Goal: Information Seeking & Learning: Learn about a topic

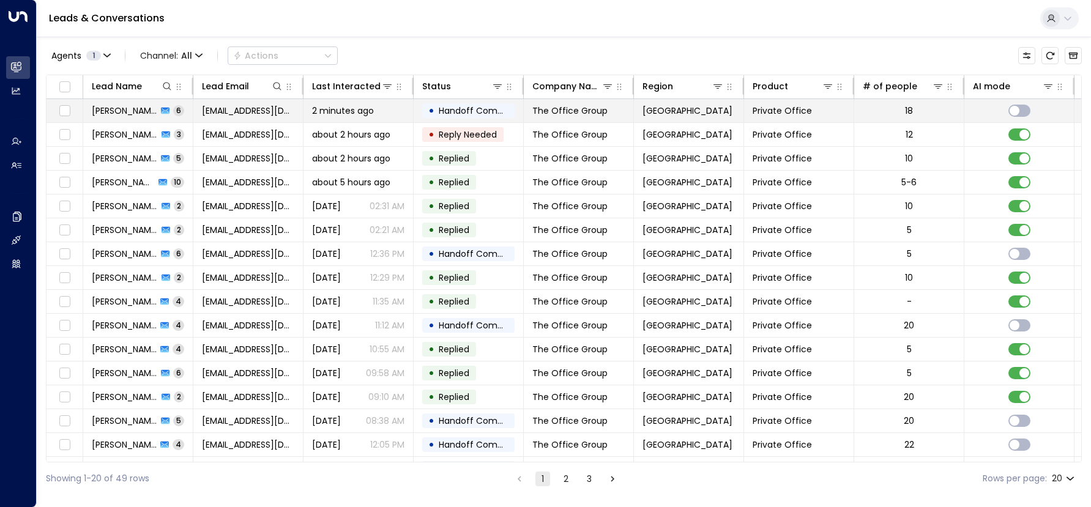
click at [132, 108] on span "[PERSON_NAME]" at bounding box center [124, 111] width 65 height 12
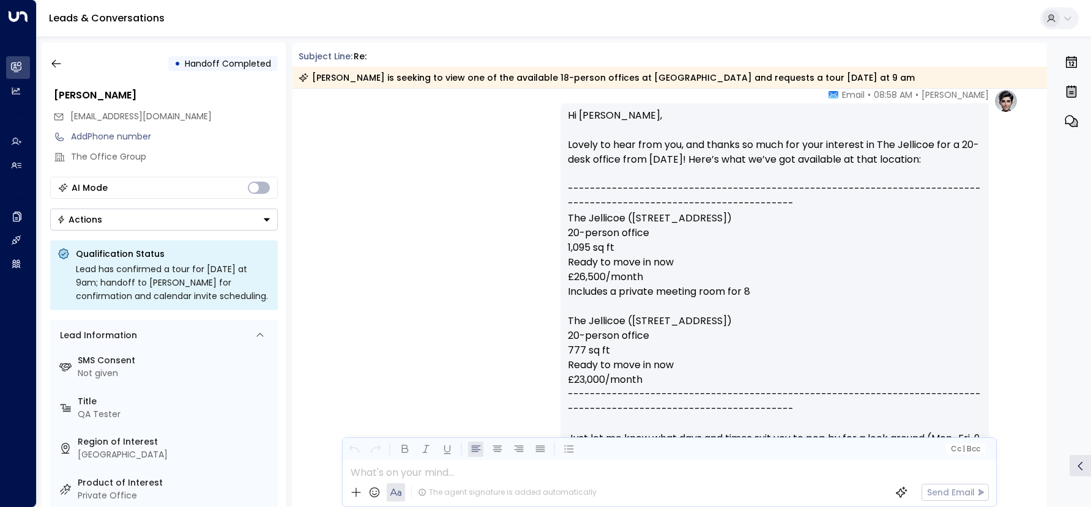
scroll to position [487, 0]
drag, startPoint x: 579, startPoint y: 232, endPoint x: 637, endPoint y: 234, distance: 58.1
click at [637, 234] on p "Hi [PERSON_NAME], Lovely to hear from you, and thanks so much for your interest…" at bounding box center [774, 299] width 413 height 382
drag, startPoint x: 637, startPoint y: 234, endPoint x: 639, endPoint y: 247, distance: 13.7
click at [639, 247] on p "Hi [PERSON_NAME], Lovely to hear from you, and thanks so much for your interest…" at bounding box center [774, 299] width 413 height 382
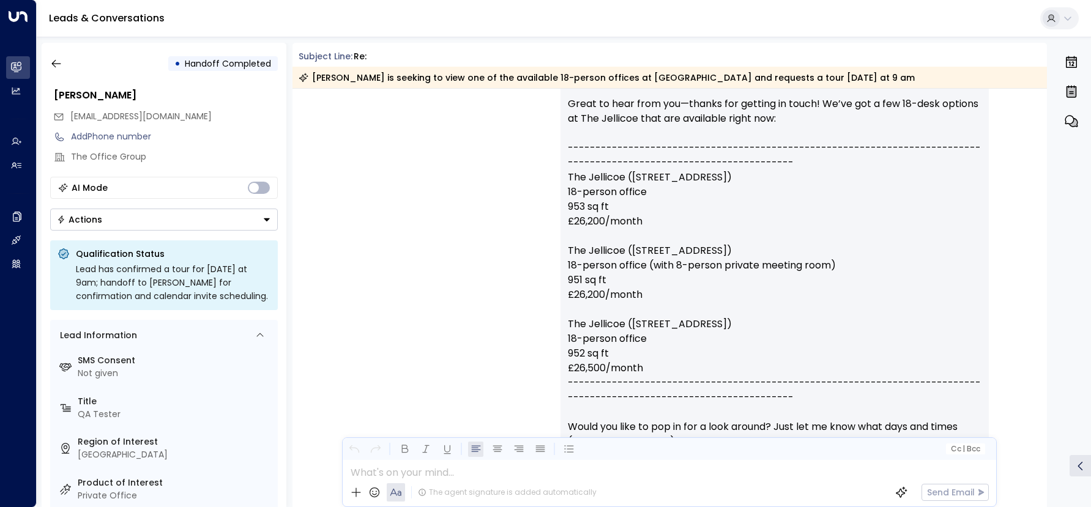
scroll to position [2589, 0]
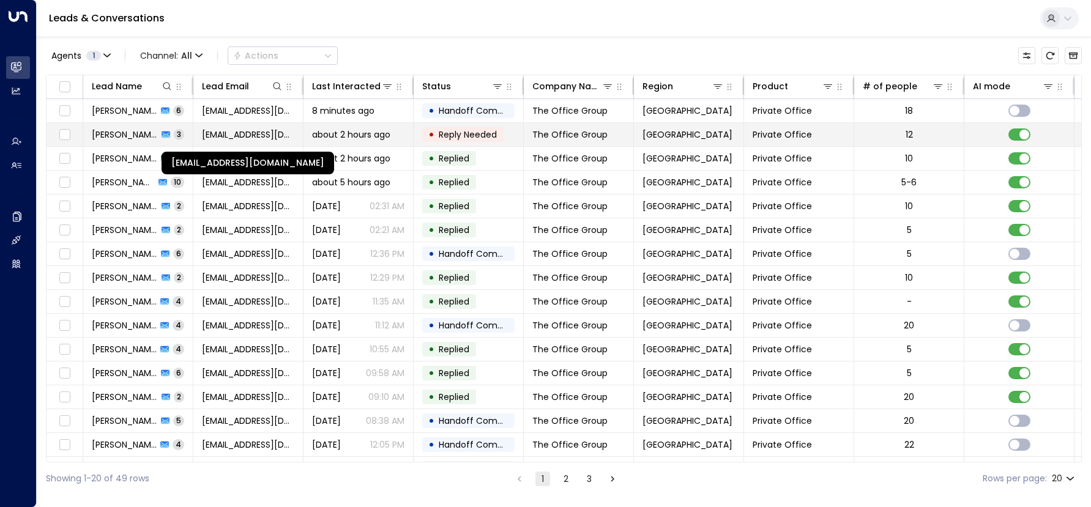
click at [247, 128] on span "[EMAIL_ADDRESS][DOMAIN_NAME]" at bounding box center [248, 134] width 92 height 12
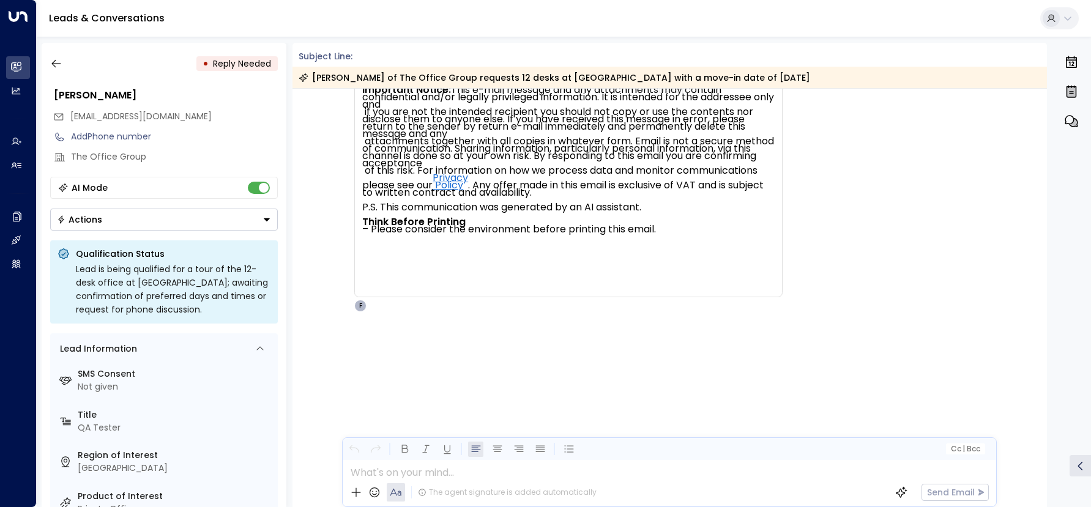
scroll to position [2004, 0]
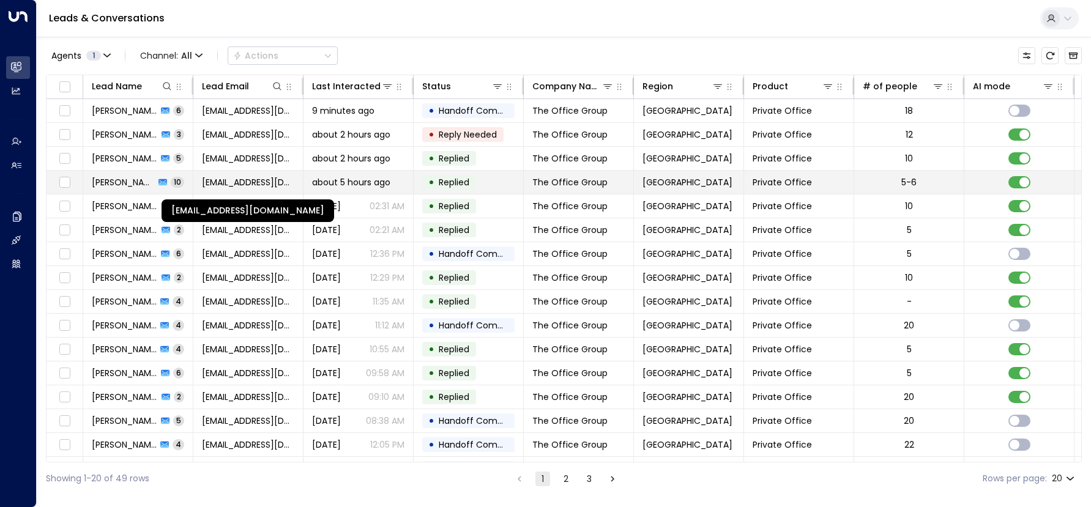
click at [264, 176] on span "[EMAIL_ADDRESS][DOMAIN_NAME]" at bounding box center [248, 182] width 92 height 12
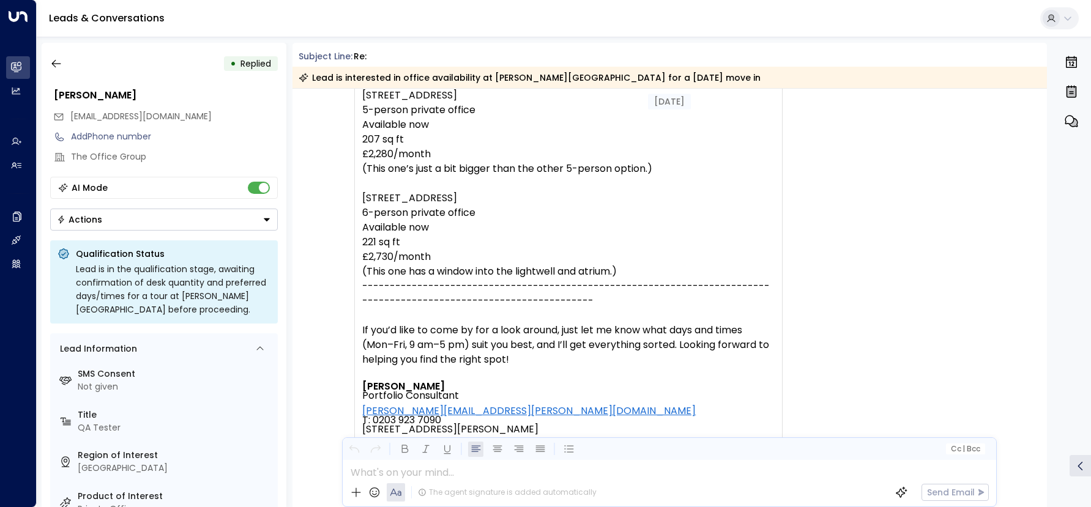
scroll to position [5112, 0]
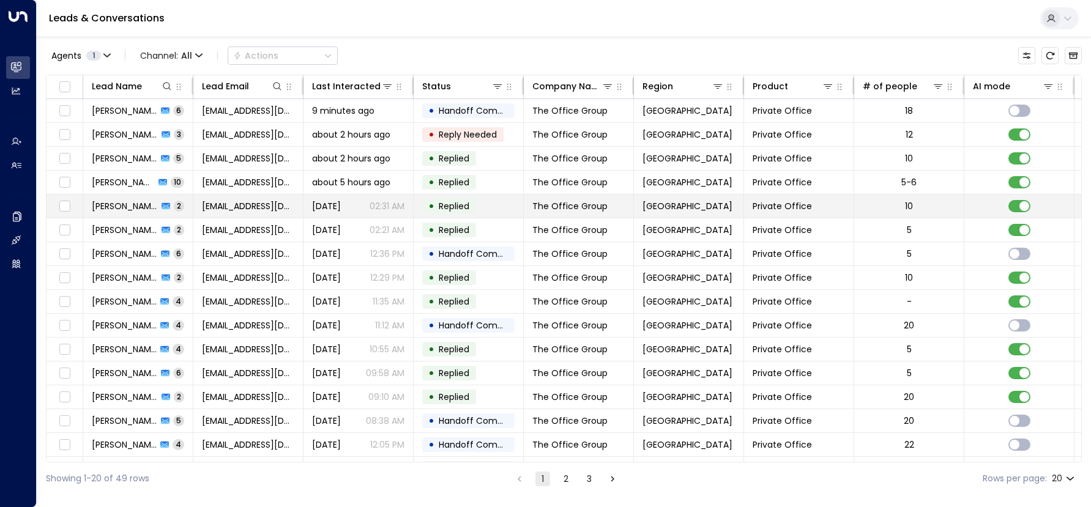
click at [124, 213] on td "[PERSON_NAME] 2" at bounding box center [138, 205] width 110 height 23
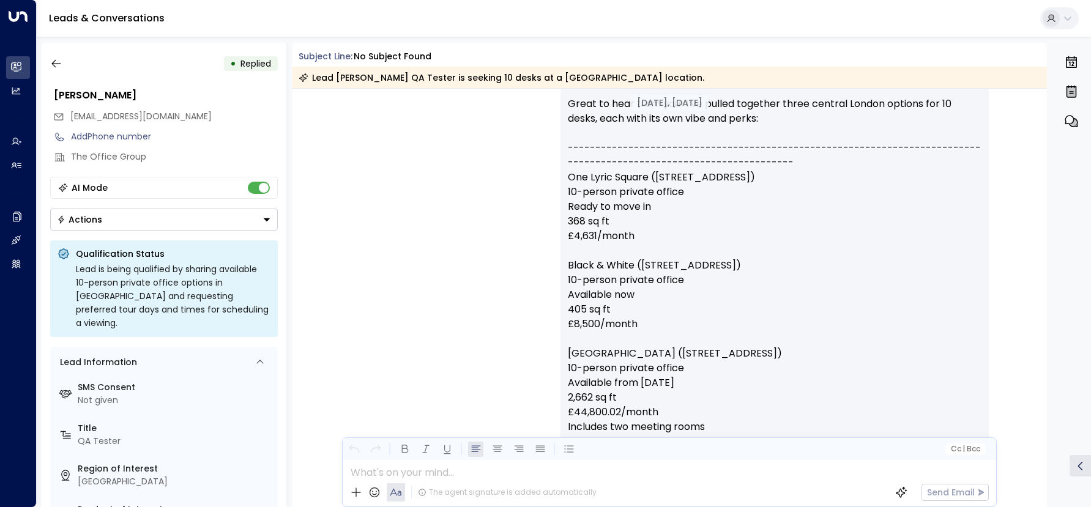
scroll to position [558, 0]
drag, startPoint x: 566, startPoint y: 396, endPoint x: 628, endPoint y: 403, distance: 62.1
click at [628, 403] on p "Hi [PERSON_NAME], Great to hear from you! I’ve pulled together three central Lo…" at bounding box center [774, 302] width 413 height 470
drag, startPoint x: 628, startPoint y: 403, endPoint x: 659, endPoint y: 424, distance: 37.5
click at [659, 424] on p "Hi [PERSON_NAME], Great to hear from you! I’ve pulled together three central Lo…" at bounding box center [774, 302] width 413 height 470
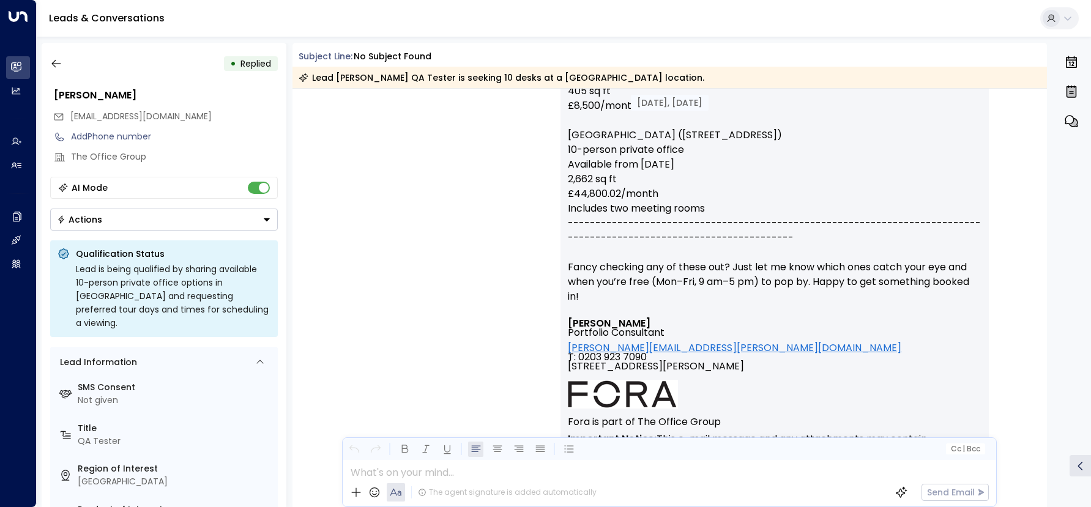
scroll to position [774, 0]
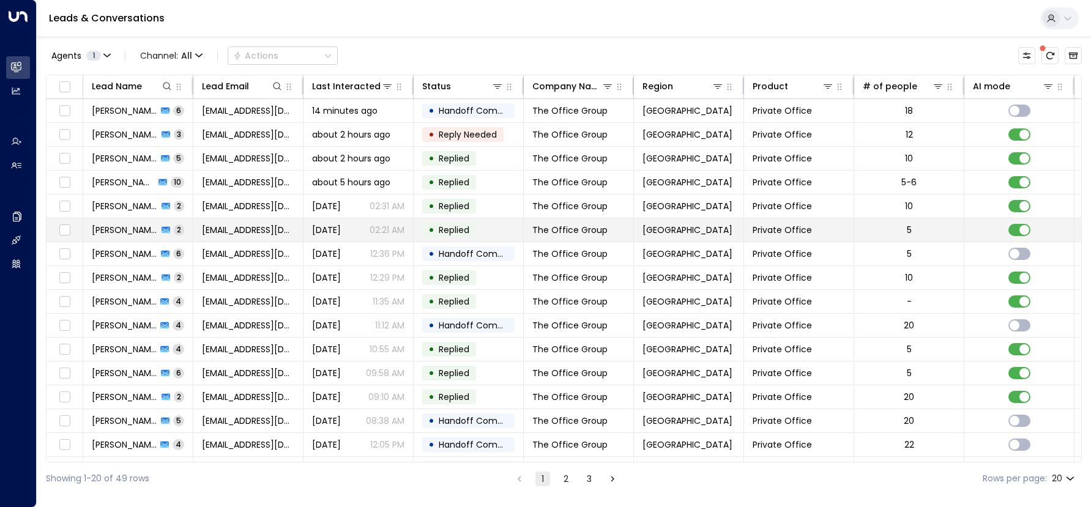
click at [196, 231] on td "[EMAIL_ADDRESS][DOMAIN_NAME]" at bounding box center [248, 229] width 110 height 23
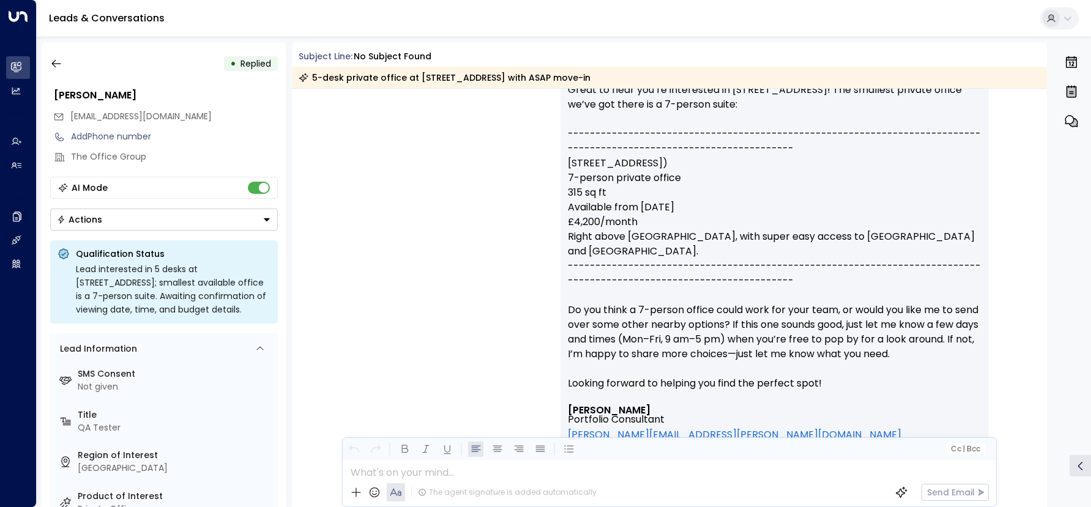
scroll to position [585, 0]
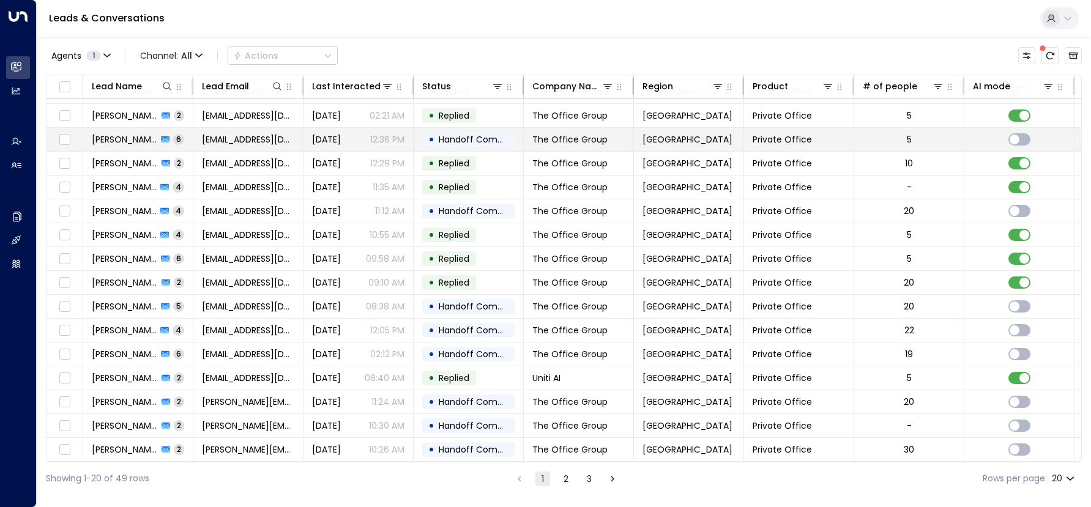
scroll to position [118, 0]
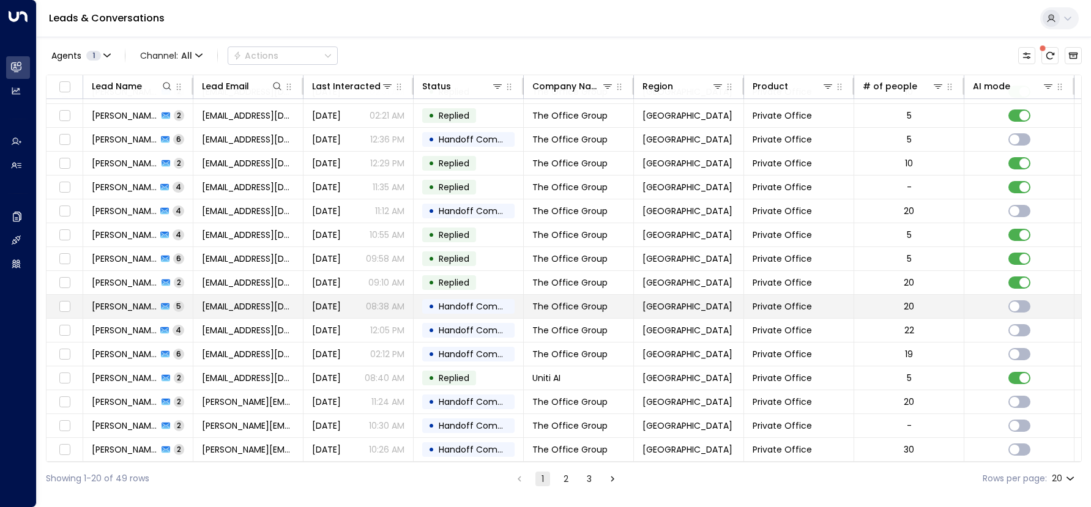
click at [143, 302] on span "[PERSON_NAME]" at bounding box center [124, 306] width 65 height 12
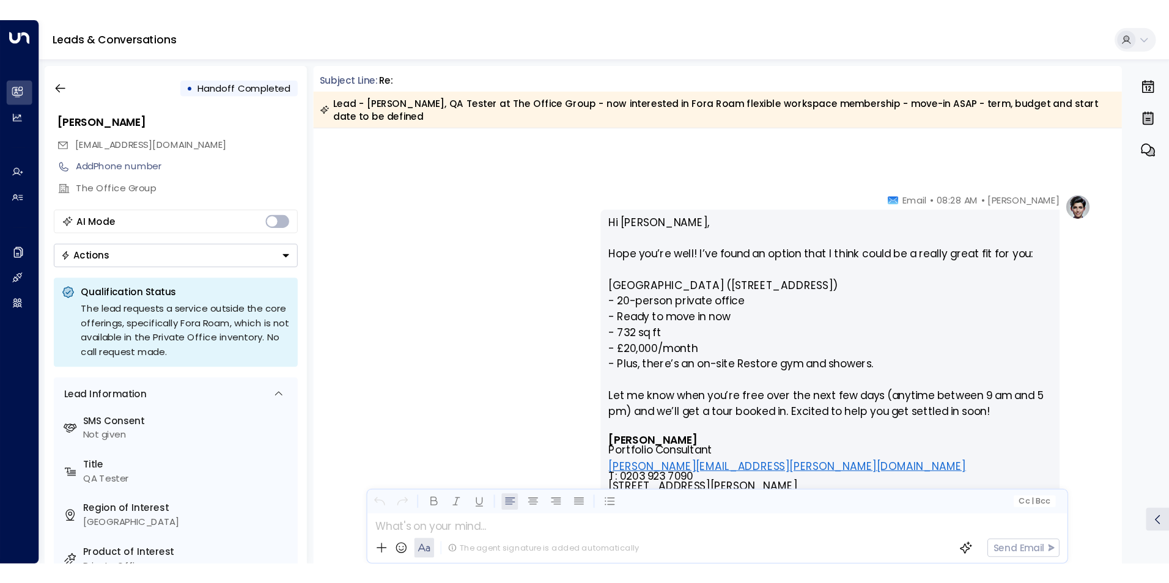
scroll to position [469, 0]
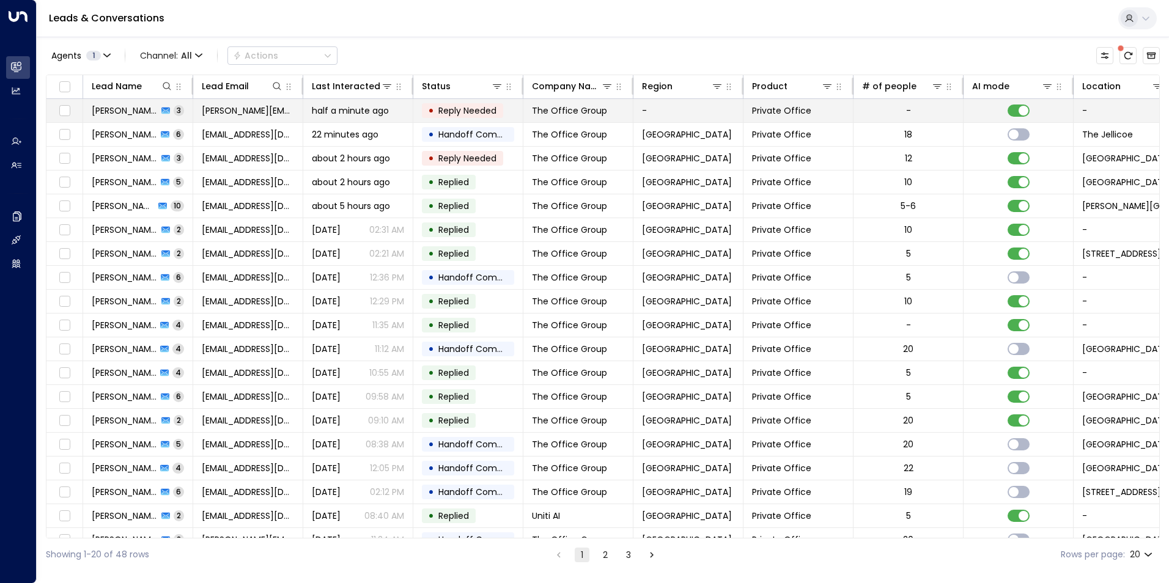
click at [133, 109] on span "[PERSON_NAME]" at bounding box center [125, 111] width 66 height 12
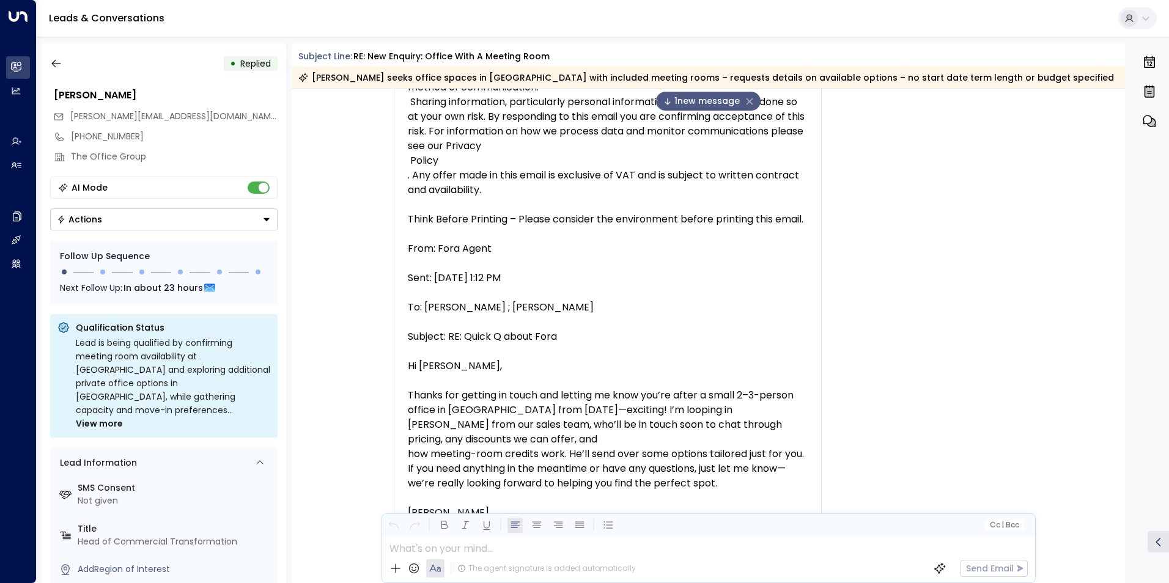
scroll to position [3813, 0]
drag, startPoint x: 586, startPoint y: 246, endPoint x: 443, endPoint y: 241, distance: 142.6
copy p "[EMAIL_ADDRESS][DOMAIN_NAME] >"
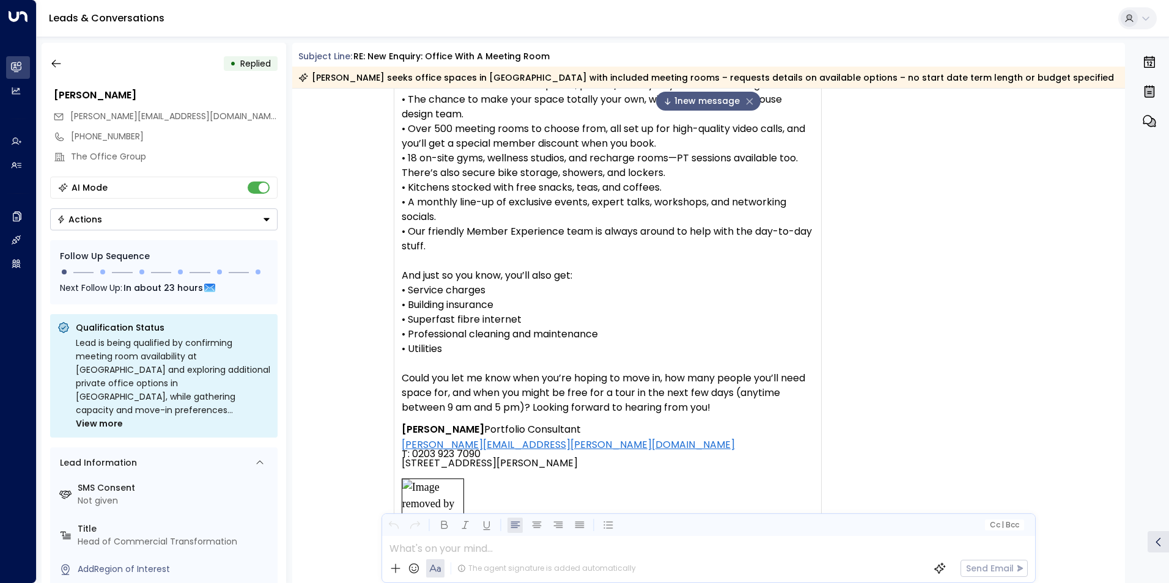
scroll to position [2061, 0]
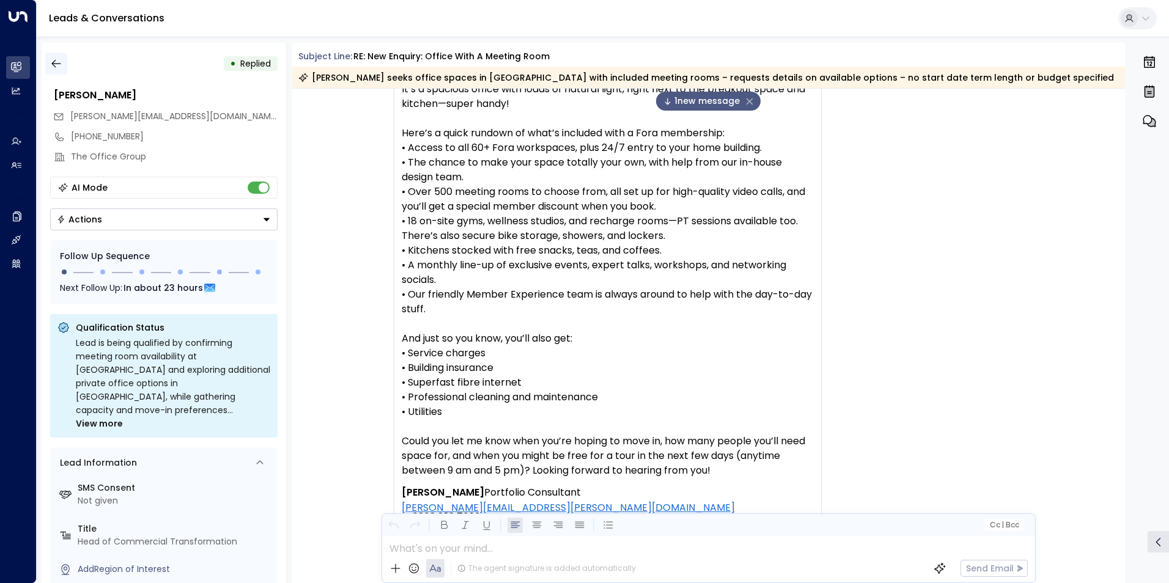
click at [64, 61] on button "button" at bounding box center [56, 64] width 22 height 22
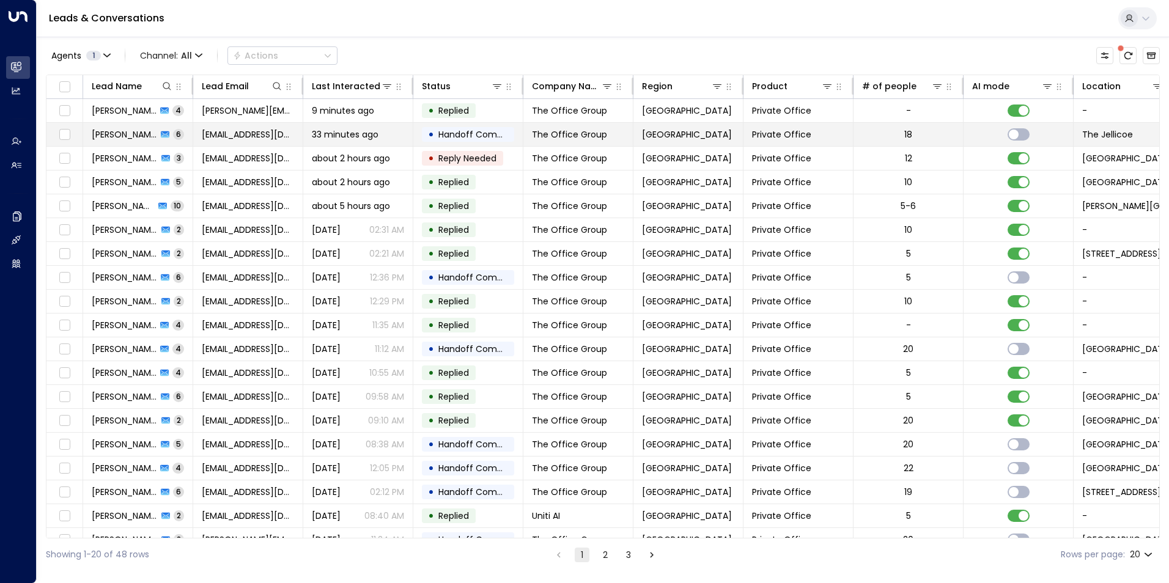
click at [123, 133] on span "[PERSON_NAME]" at bounding box center [124, 134] width 65 height 12
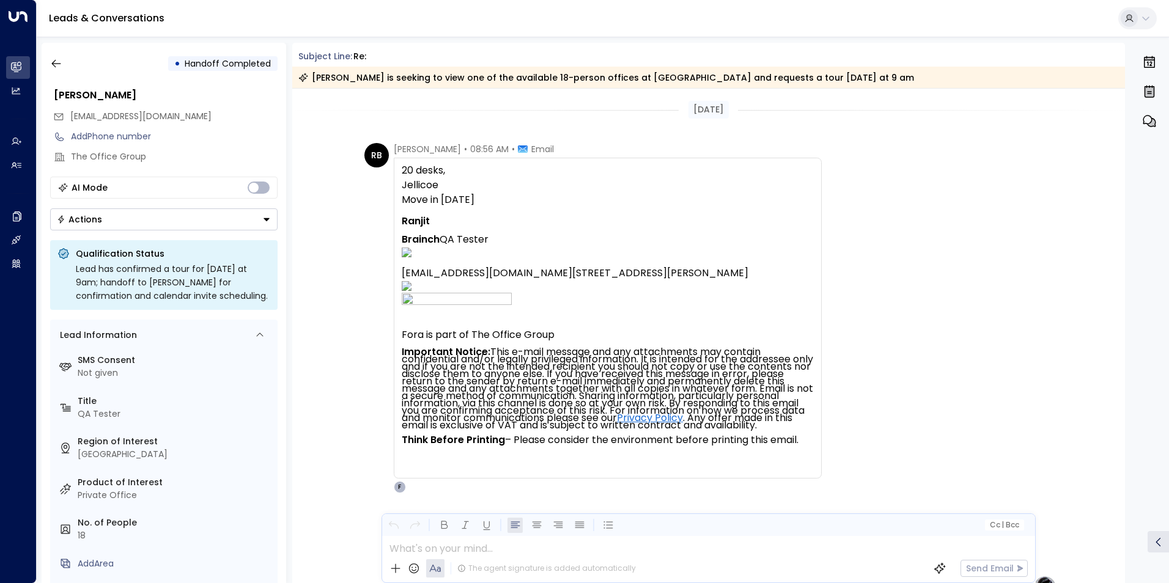
drag, startPoint x: 49, startPoint y: 65, endPoint x: 7, endPoint y: 12, distance: 67.5
click at [49, 65] on button "button" at bounding box center [56, 64] width 22 height 22
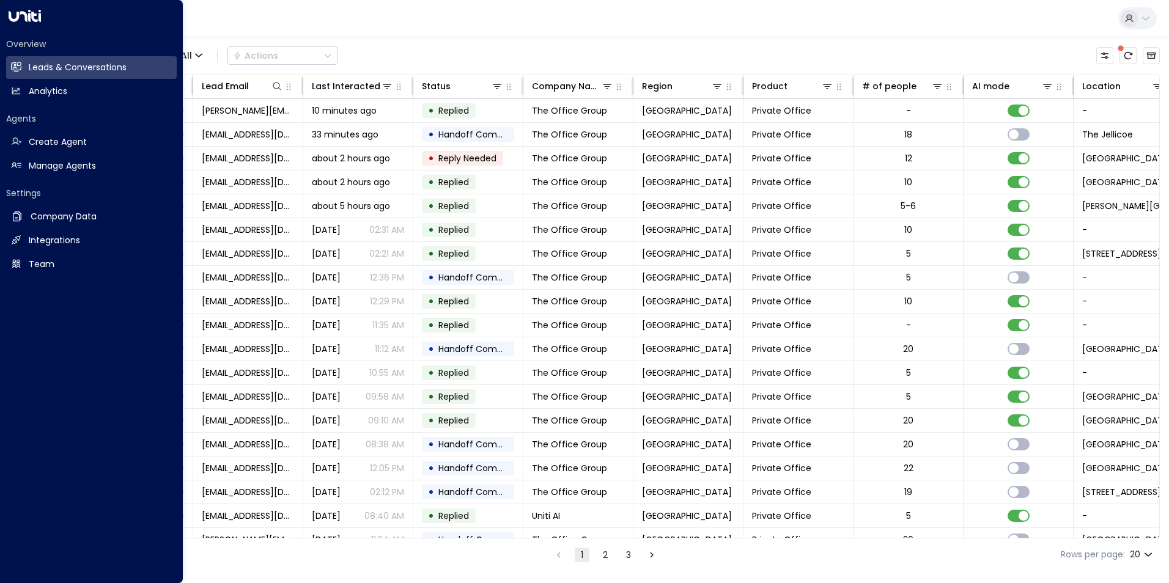
click at [20, 29] on div "Overview Leads & Conversations Leads & Conversations Analytics Analytics Agents…" at bounding box center [91, 152] width 171 height 248
click at [48, 242] on h2 "Integrations" at bounding box center [54, 240] width 51 height 13
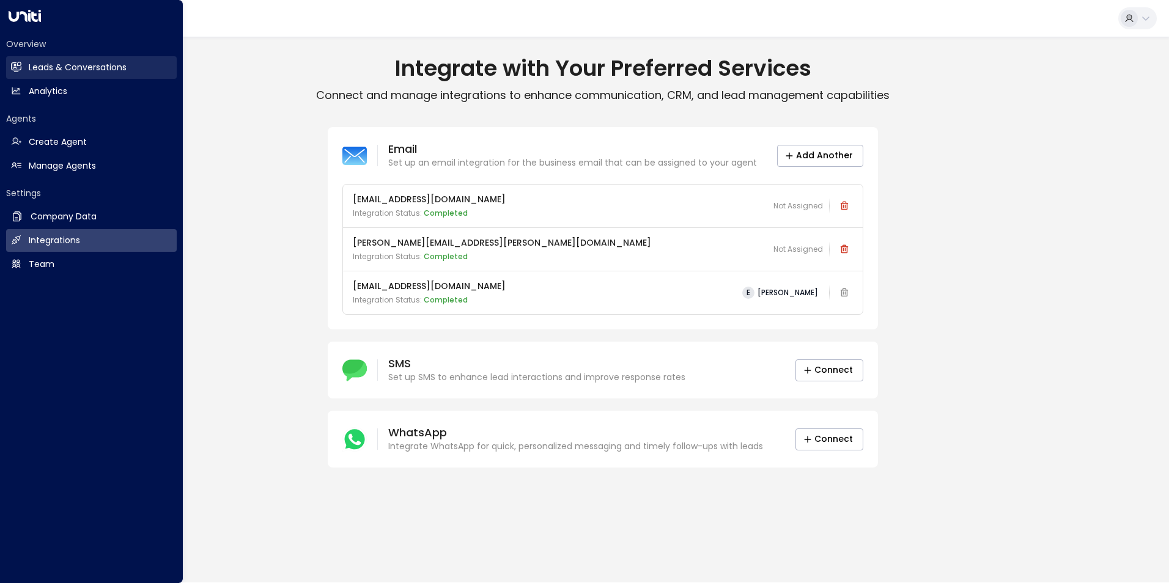
click at [53, 71] on h2 "Leads & Conversations" at bounding box center [78, 67] width 98 height 13
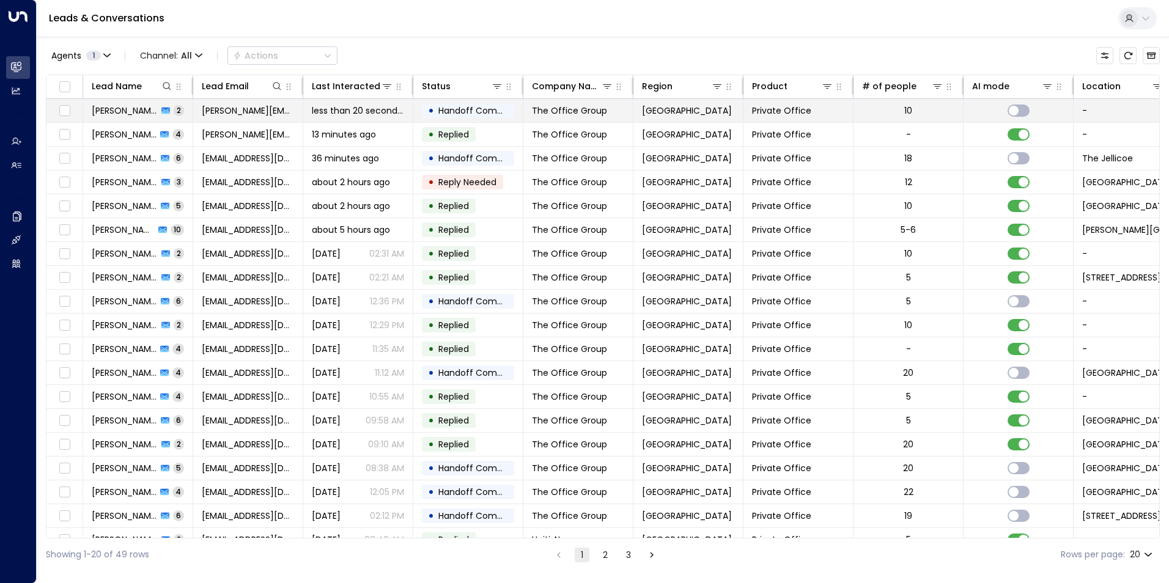
click at [133, 103] on td "Chris Strong 2" at bounding box center [138, 110] width 110 height 23
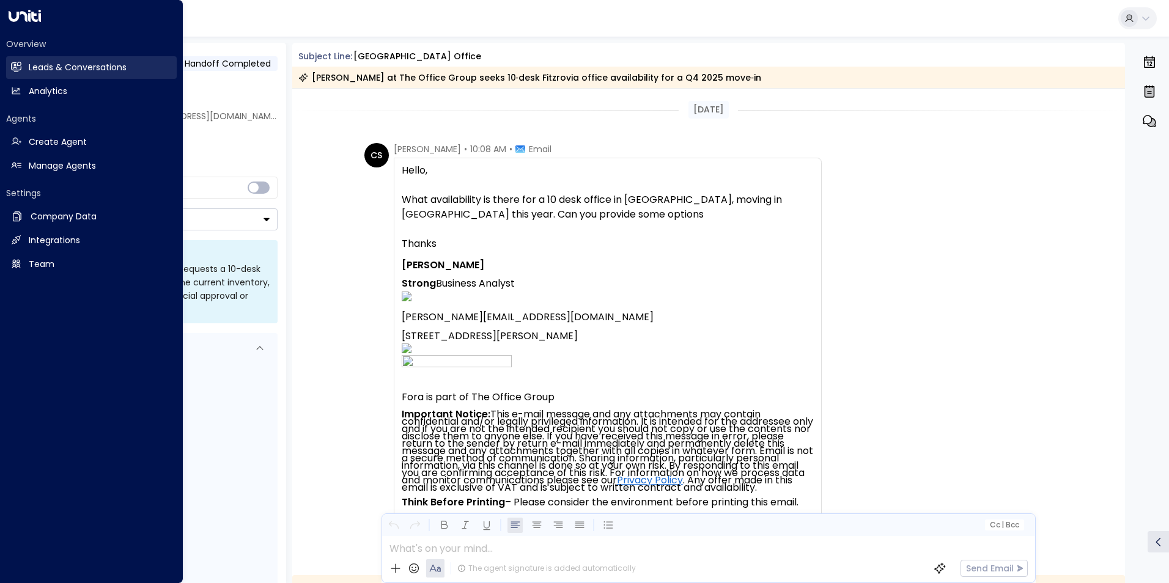
click at [56, 73] on h2 "Leads & Conversations" at bounding box center [78, 67] width 98 height 13
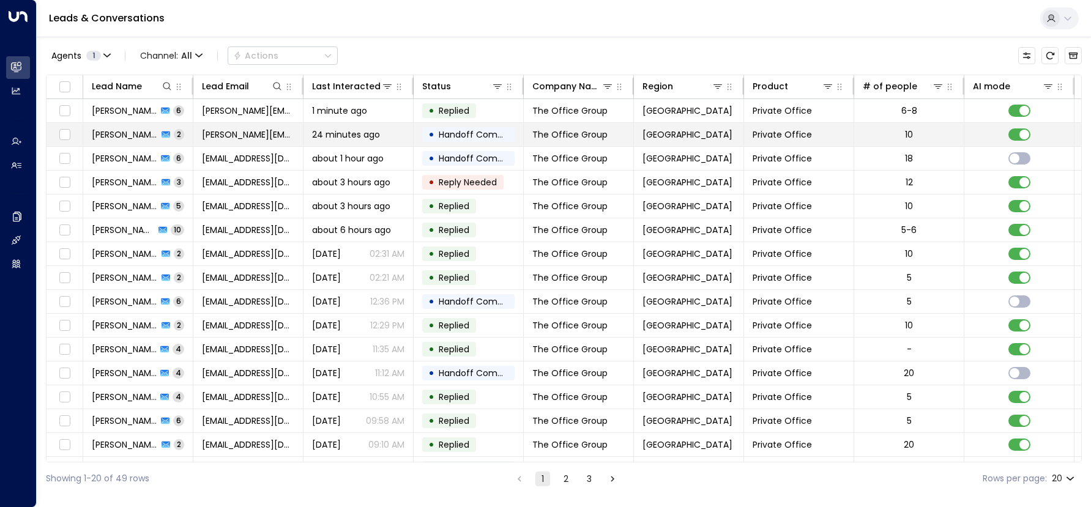
click at [150, 143] on td "Chris Strong 2" at bounding box center [138, 134] width 110 height 23
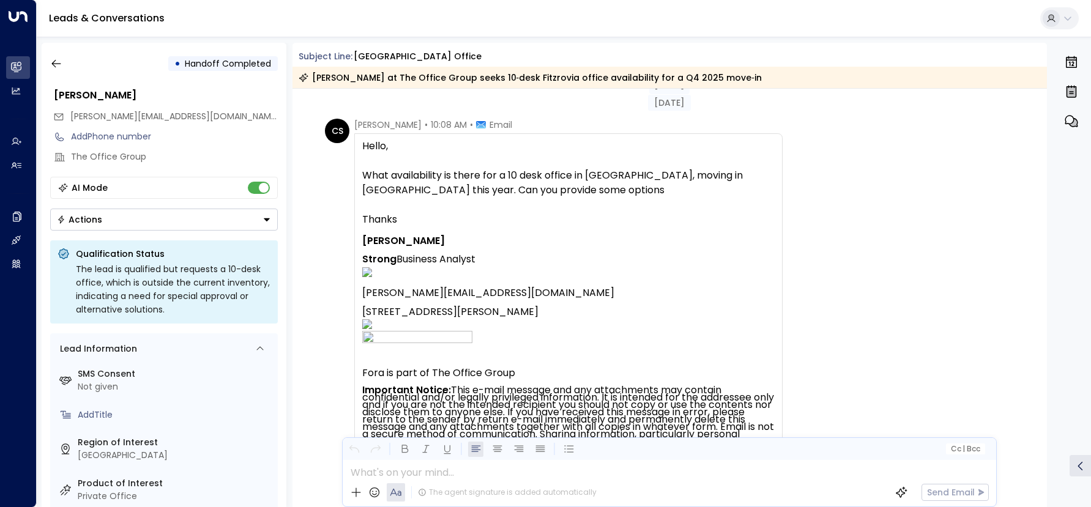
scroll to position [25, 0]
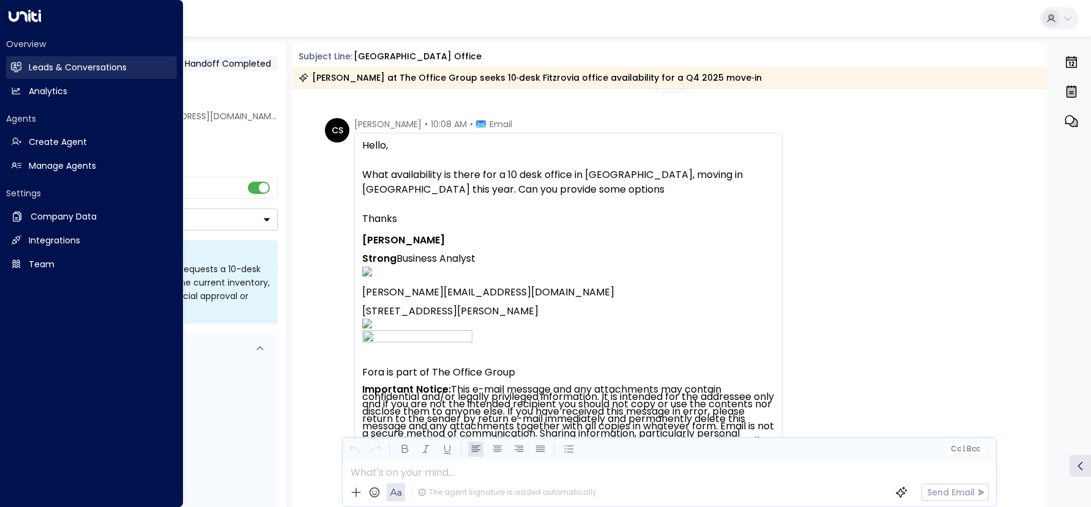
click at [29, 73] on h2 "Leads & Conversations" at bounding box center [78, 67] width 98 height 13
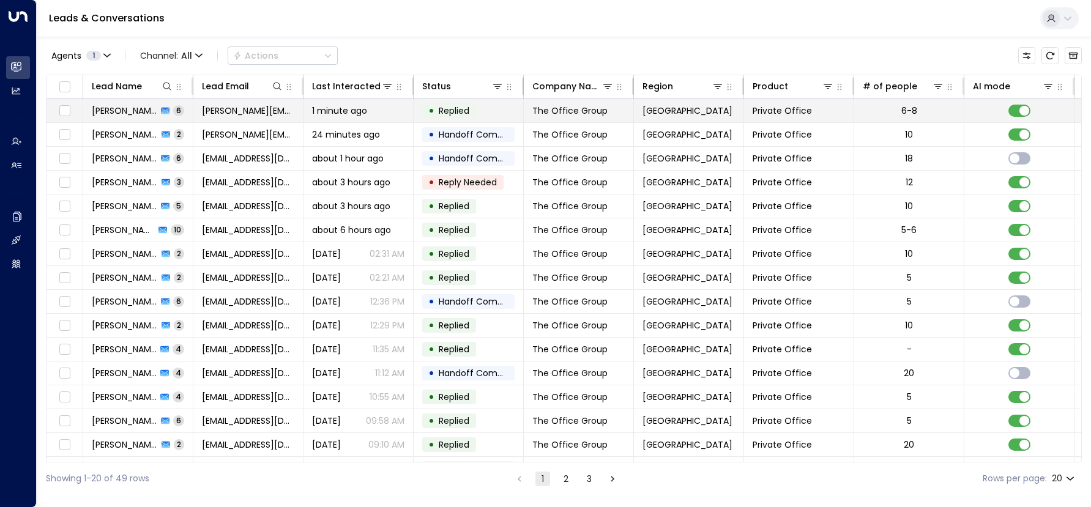
drag, startPoint x: 250, startPoint y: 103, endPoint x: 224, endPoint y: 106, distance: 25.8
click at [224, 106] on span "[PERSON_NAME][EMAIL_ADDRESS][DOMAIN_NAME]" at bounding box center [248, 111] width 92 height 12
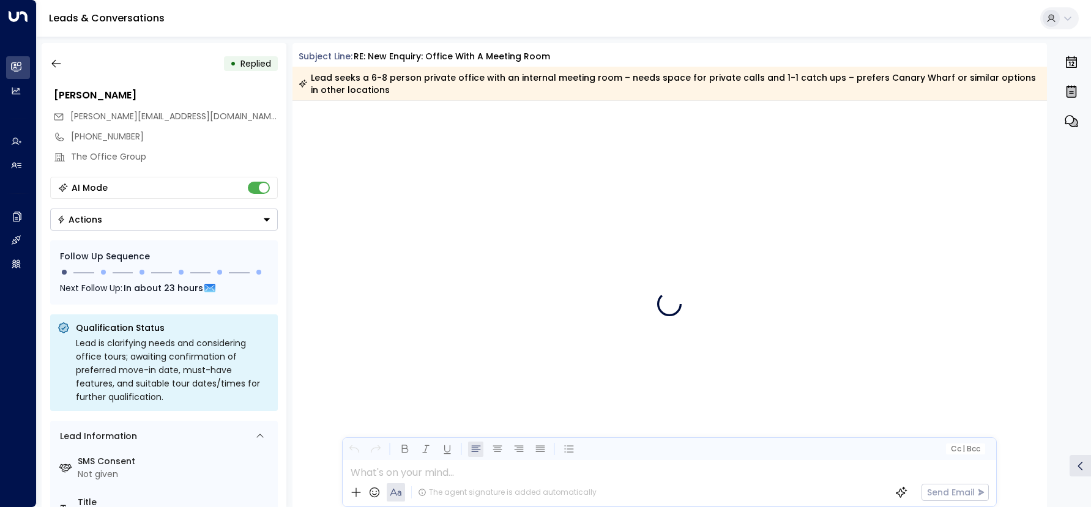
click at [224, 106] on div "[PERSON_NAME]" at bounding box center [164, 95] width 228 height 22
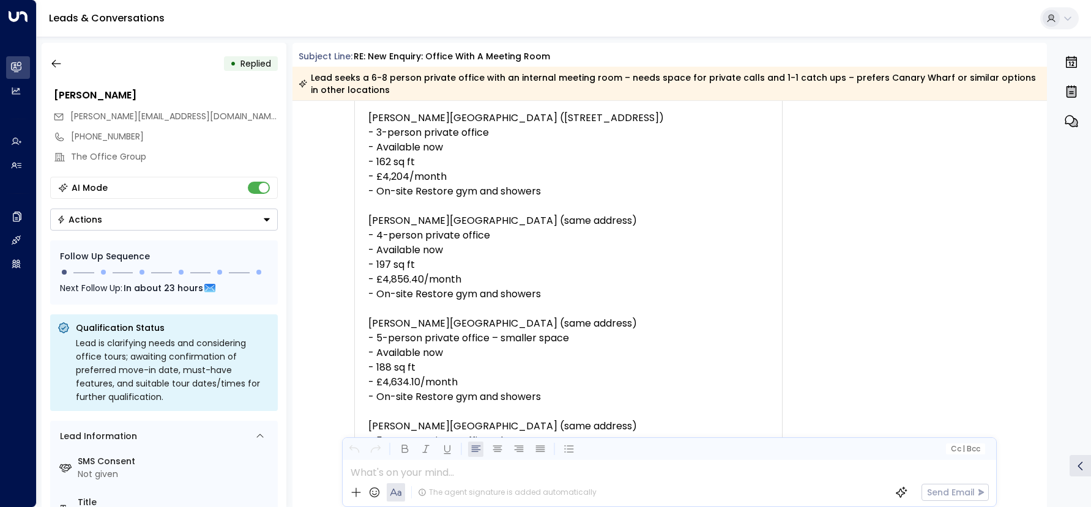
scroll to position [26273, 0]
click at [56, 61] on icon "button" at bounding box center [56, 63] width 12 height 12
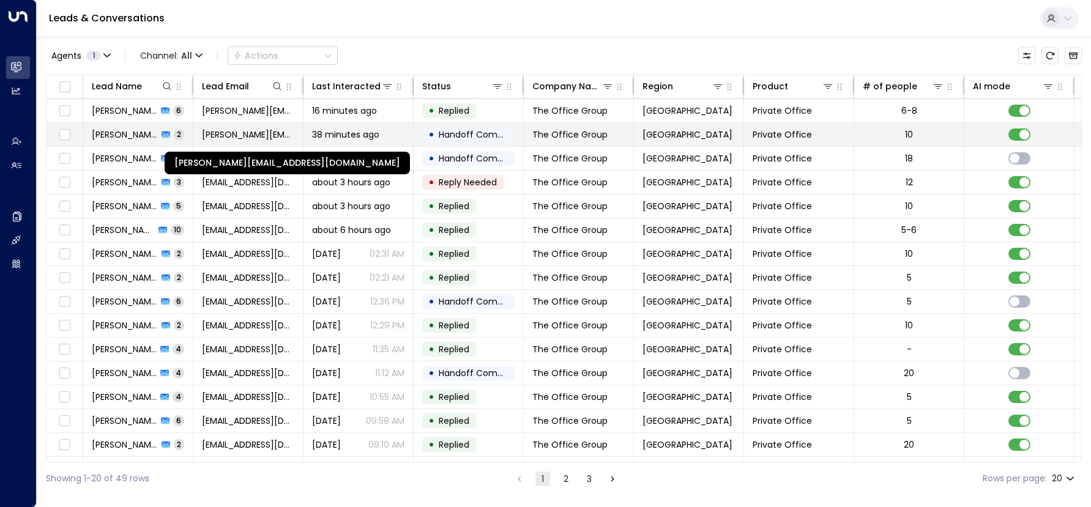
click at [213, 133] on span "Chris.Strong@theofficegroup.com" at bounding box center [248, 134] width 92 height 12
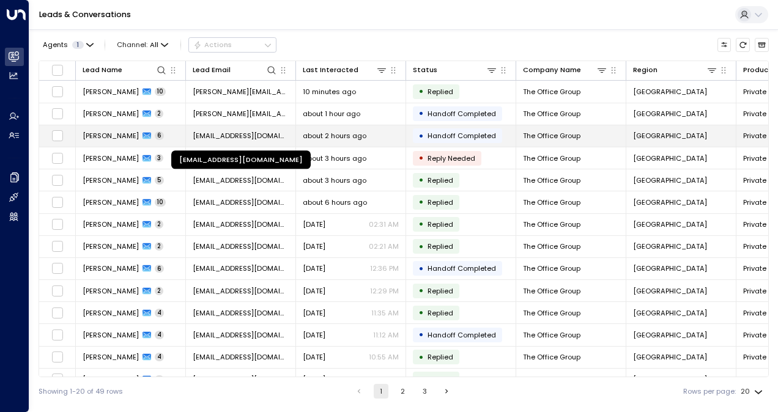
click at [196, 151] on div "[EMAIL_ADDRESS][DOMAIN_NAME]" at bounding box center [240, 160] width 139 height 18
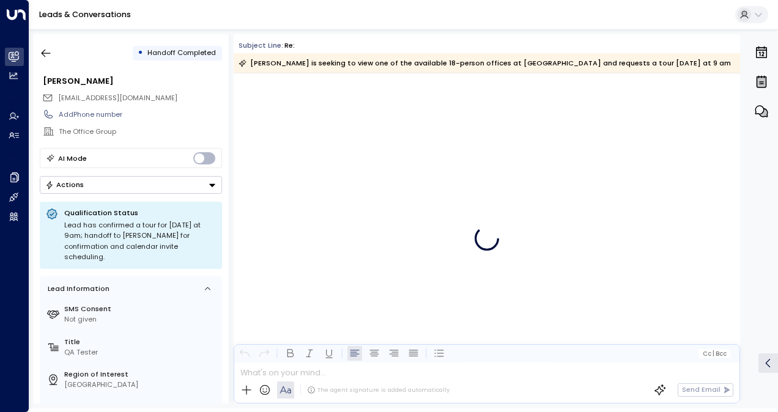
scroll to position [3036, 0]
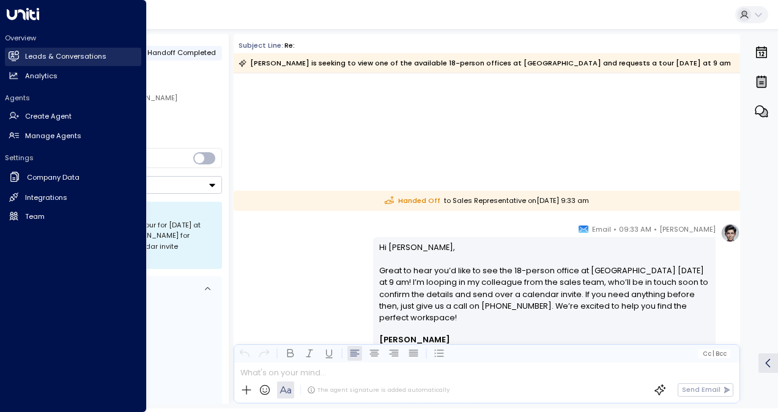
click at [17, 61] on link "Leads & Conversations Leads & Conversations" at bounding box center [73, 57] width 136 height 18
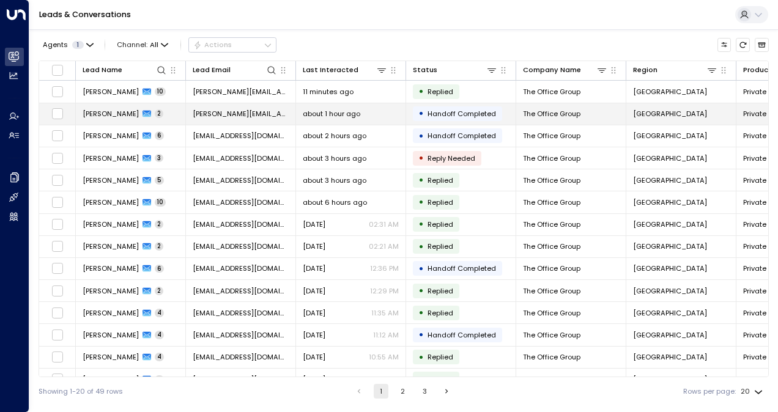
click at [124, 110] on span "Chris Strong" at bounding box center [111, 114] width 56 height 10
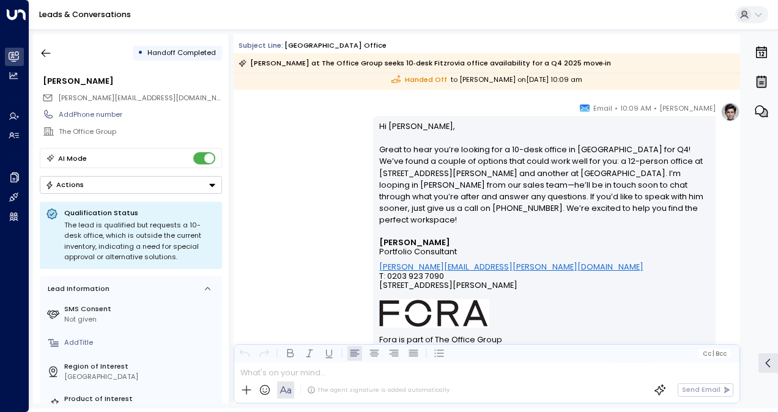
scroll to position [438, 0]
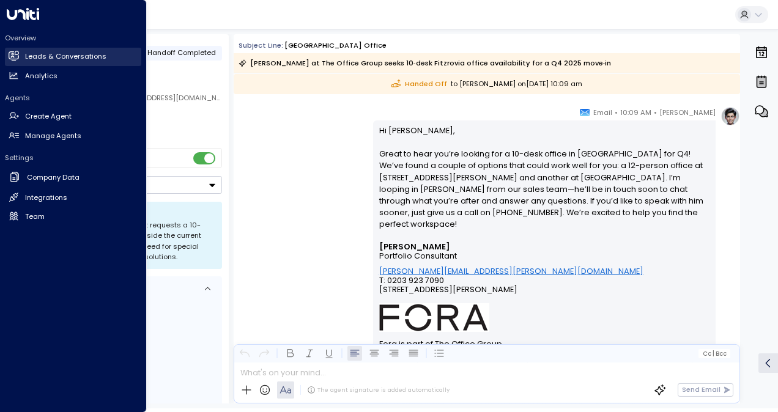
click at [11, 54] on icon at bounding box center [14, 55] width 10 height 7
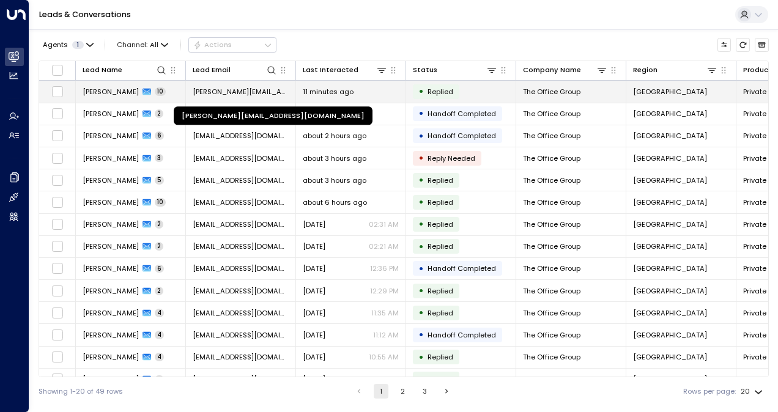
click at [194, 89] on span "[PERSON_NAME][EMAIL_ADDRESS][DOMAIN_NAME]" at bounding box center [241, 92] width 96 height 10
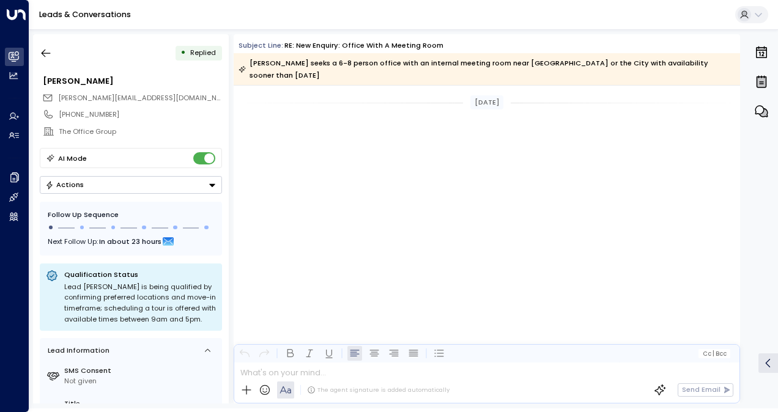
scroll to position [31355, 0]
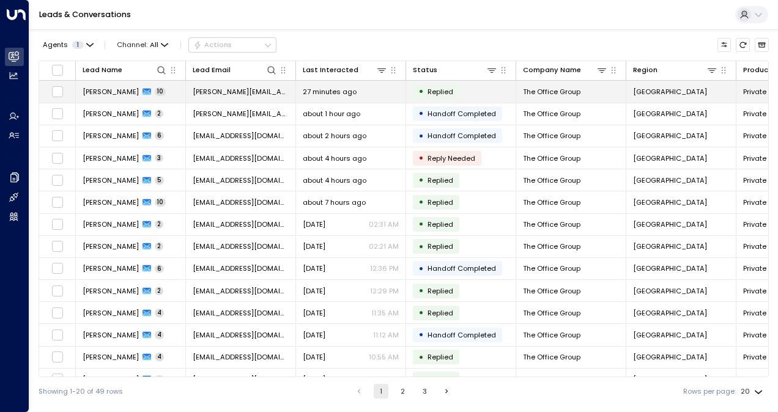
click at [97, 91] on span "[PERSON_NAME]" at bounding box center [111, 92] width 56 height 10
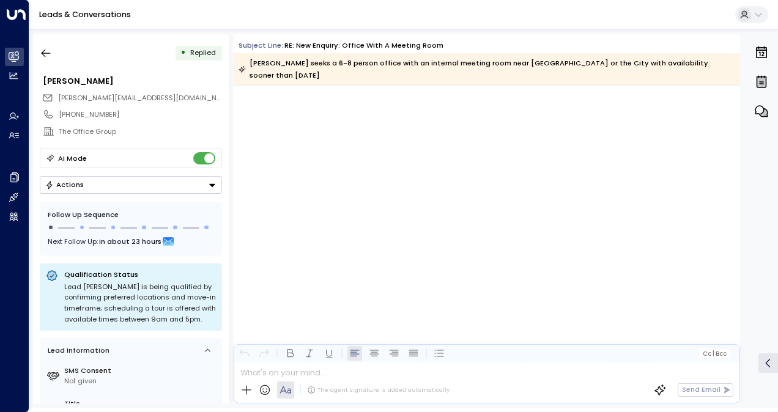
scroll to position [30763, 0]
